Goal: Transaction & Acquisition: Book appointment/travel/reservation

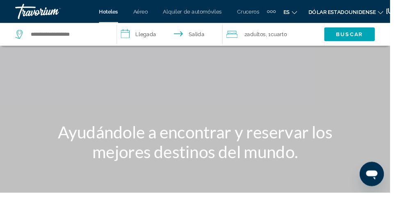
click at [268, 13] on font "Cruceros" at bounding box center [267, 12] width 24 height 7
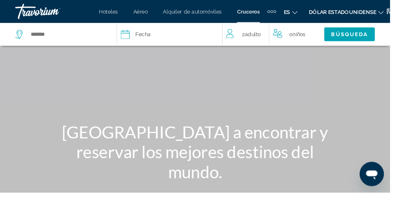
click at [140, 39] on icon "Select cruise date" at bounding box center [135, 37] width 10 height 10
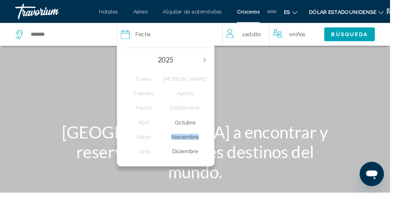
click at [219, 149] on div "Noviembre" at bounding box center [199, 147] width 47 height 15
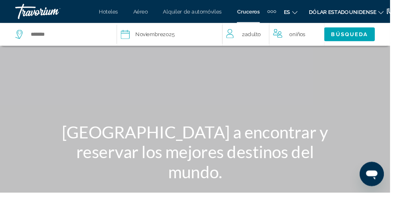
click at [281, 40] on span "Adulto" at bounding box center [272, 37] width 17 height 7
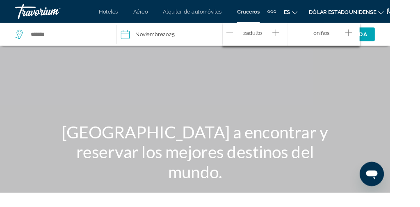
click at [251, 36] on icon "Decrement adults" at bounding box center [247, 35] width 7 height 10
click at [64, 39] on input "Select cruise destination" at bounding box center [74, 37] width 85 height 12
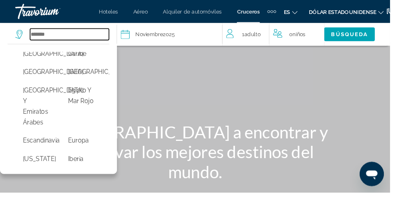
scroll to position [111, 0]
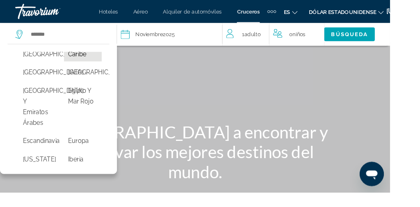
click at [90, 66] on button "Caribe" at bounding box center [89, 59] width 40 height 16
type input "******"
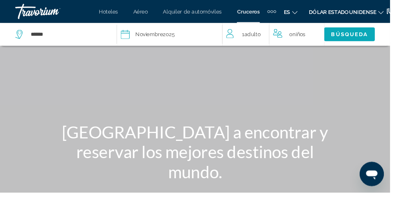
click at [396, 36] on span "Búsqueda" at bounding box center [376, 37] width 39 height 7
